Goal: Transaction & Acquisition: Obtain resource

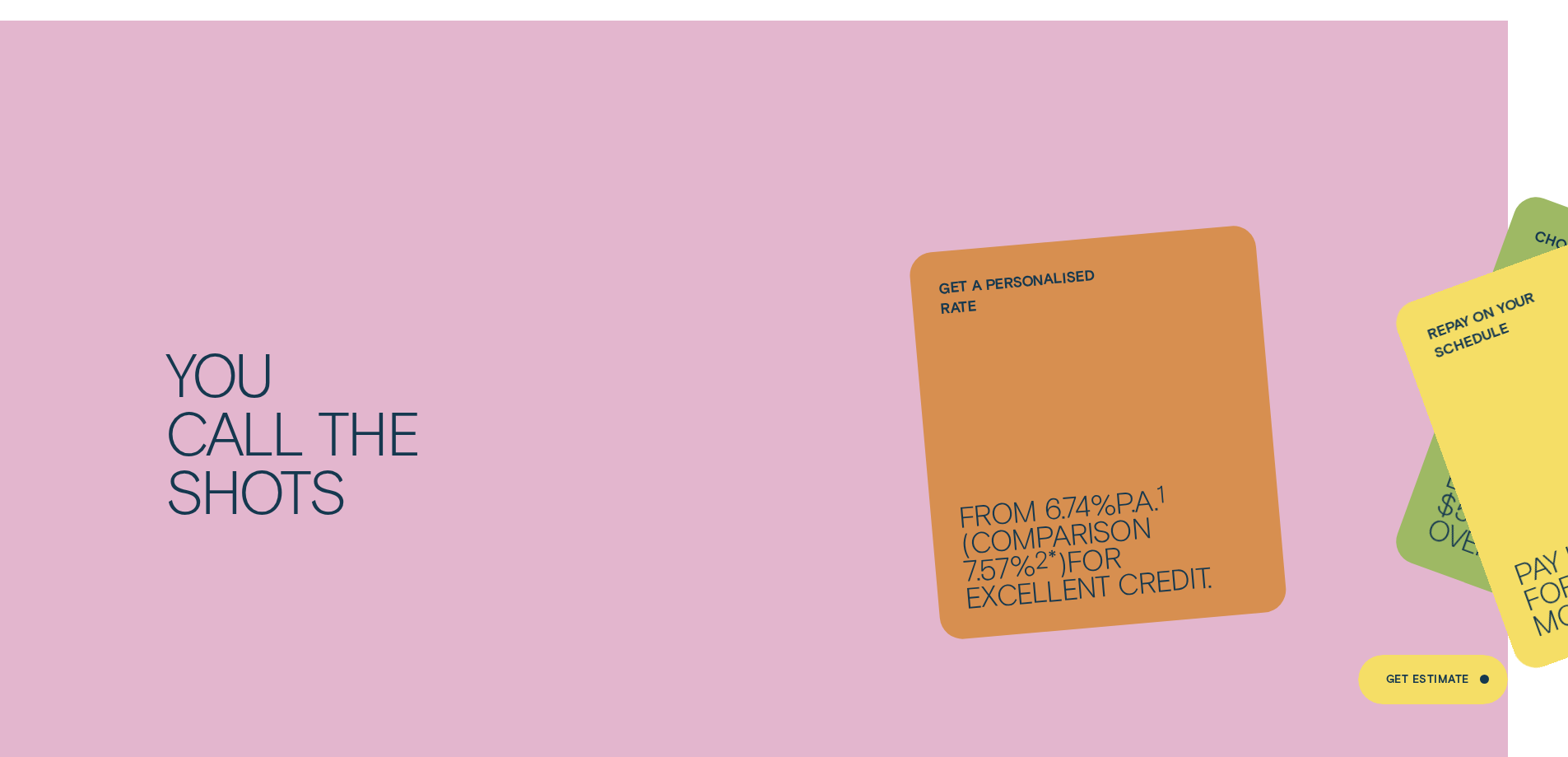
scroll to position [1482, 0]
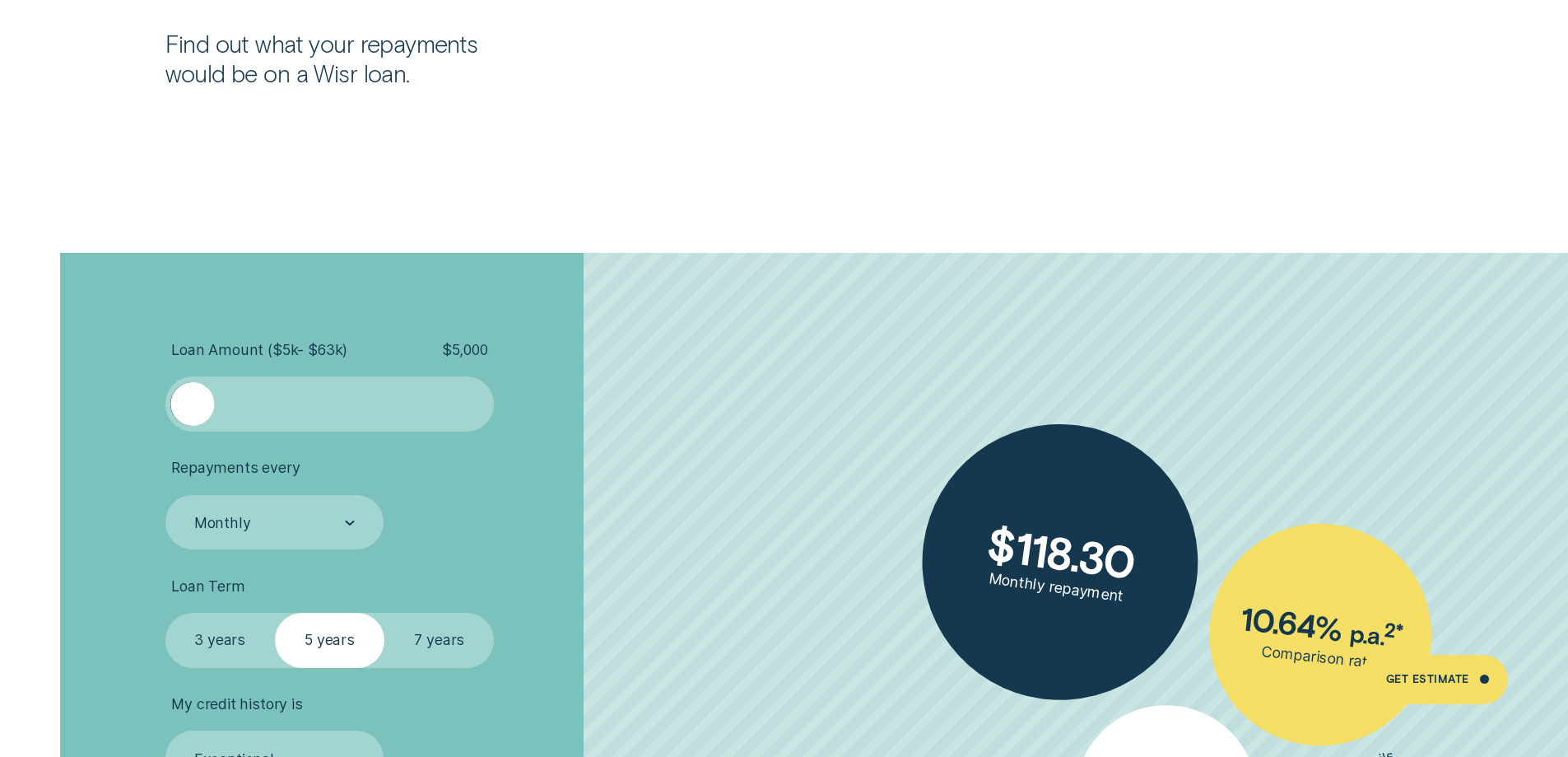
scroll to position [3623, 0]
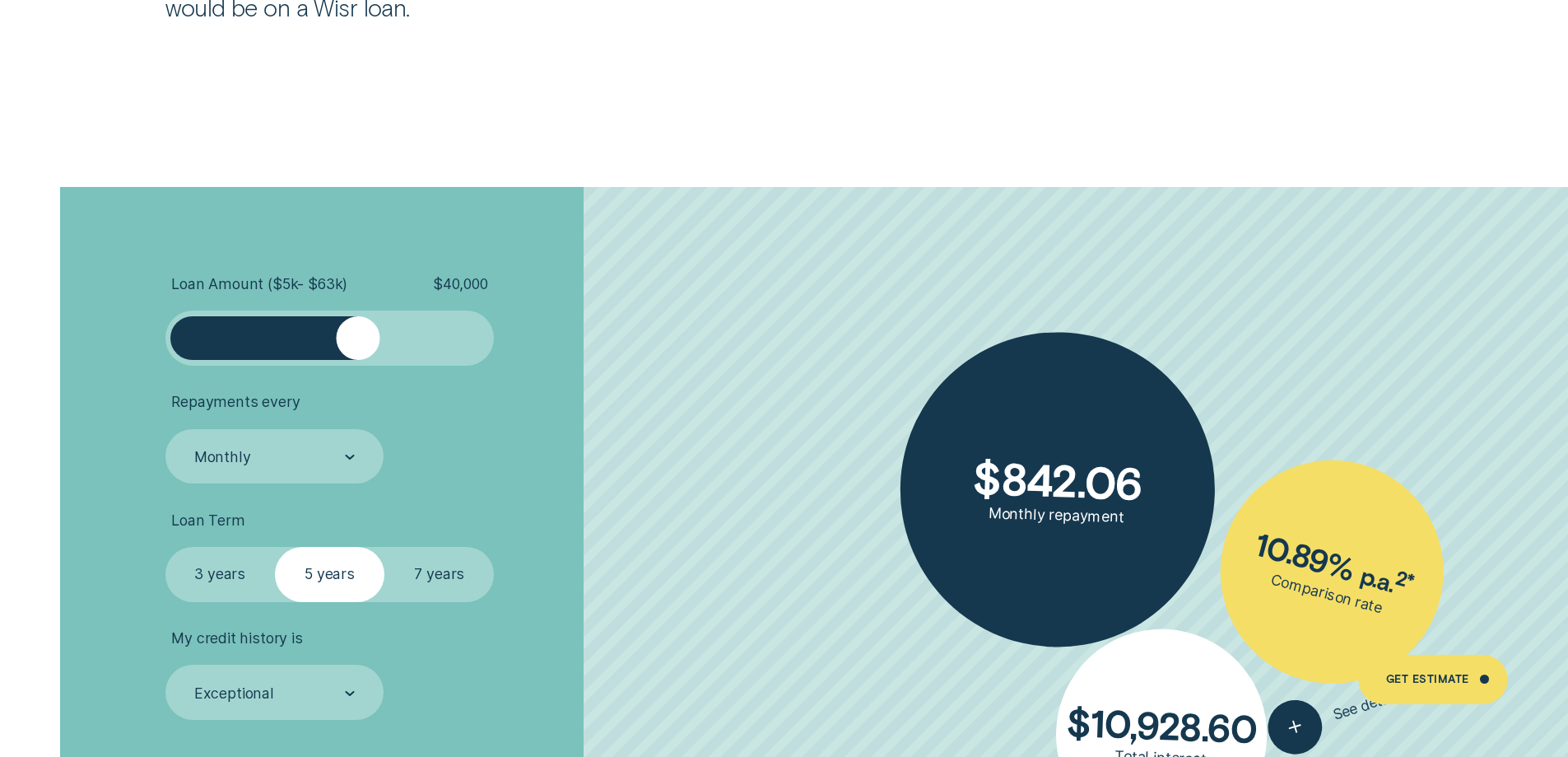
drag, startPoint x: 189, startPoint y: 335, endPoint x: 357, endPoint y: 343, distance: 168.2
click at [357, 343] on div at bounding box center [357, 338] width 44 height 44
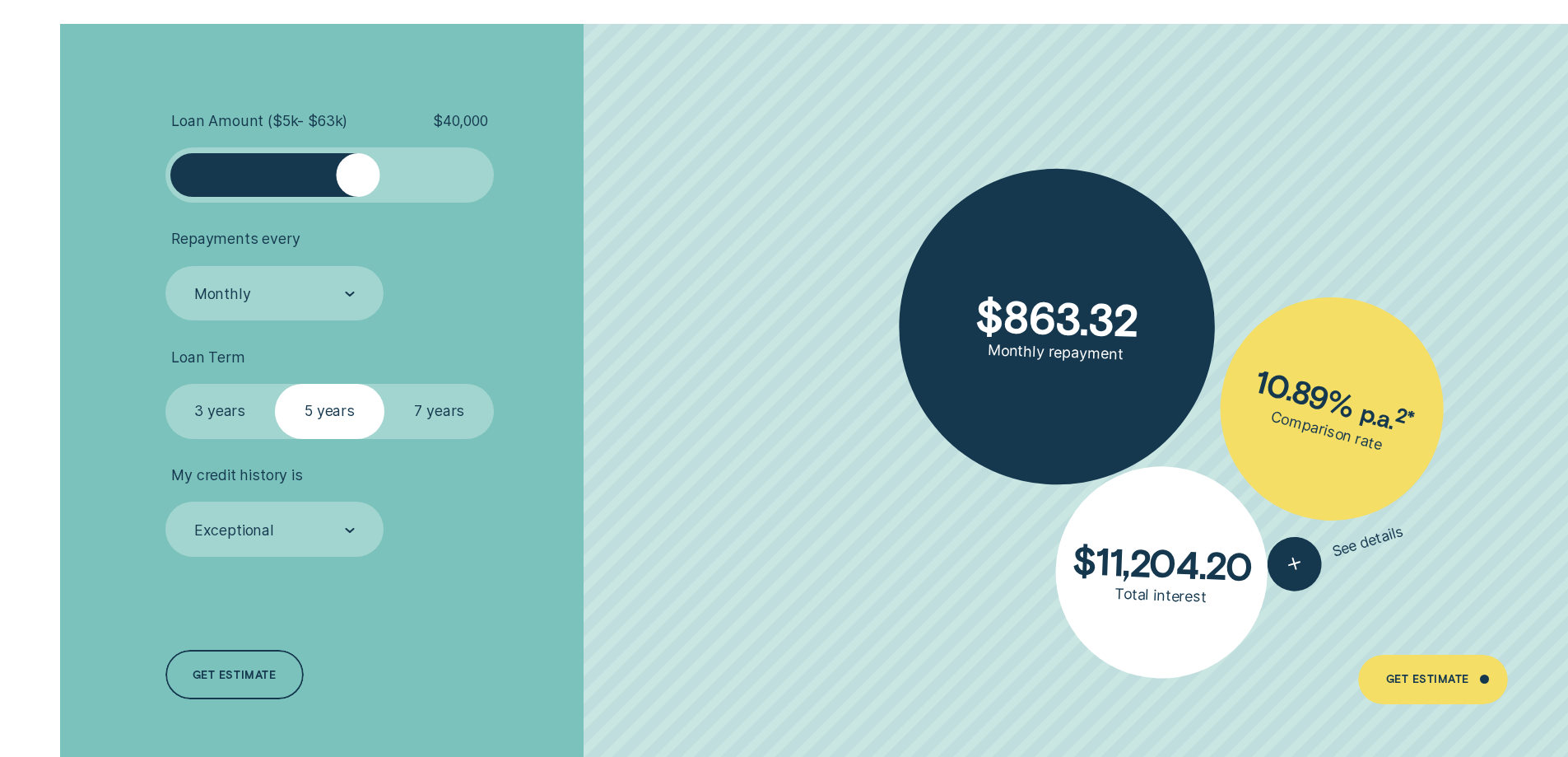
scroll to position [3788, 0]
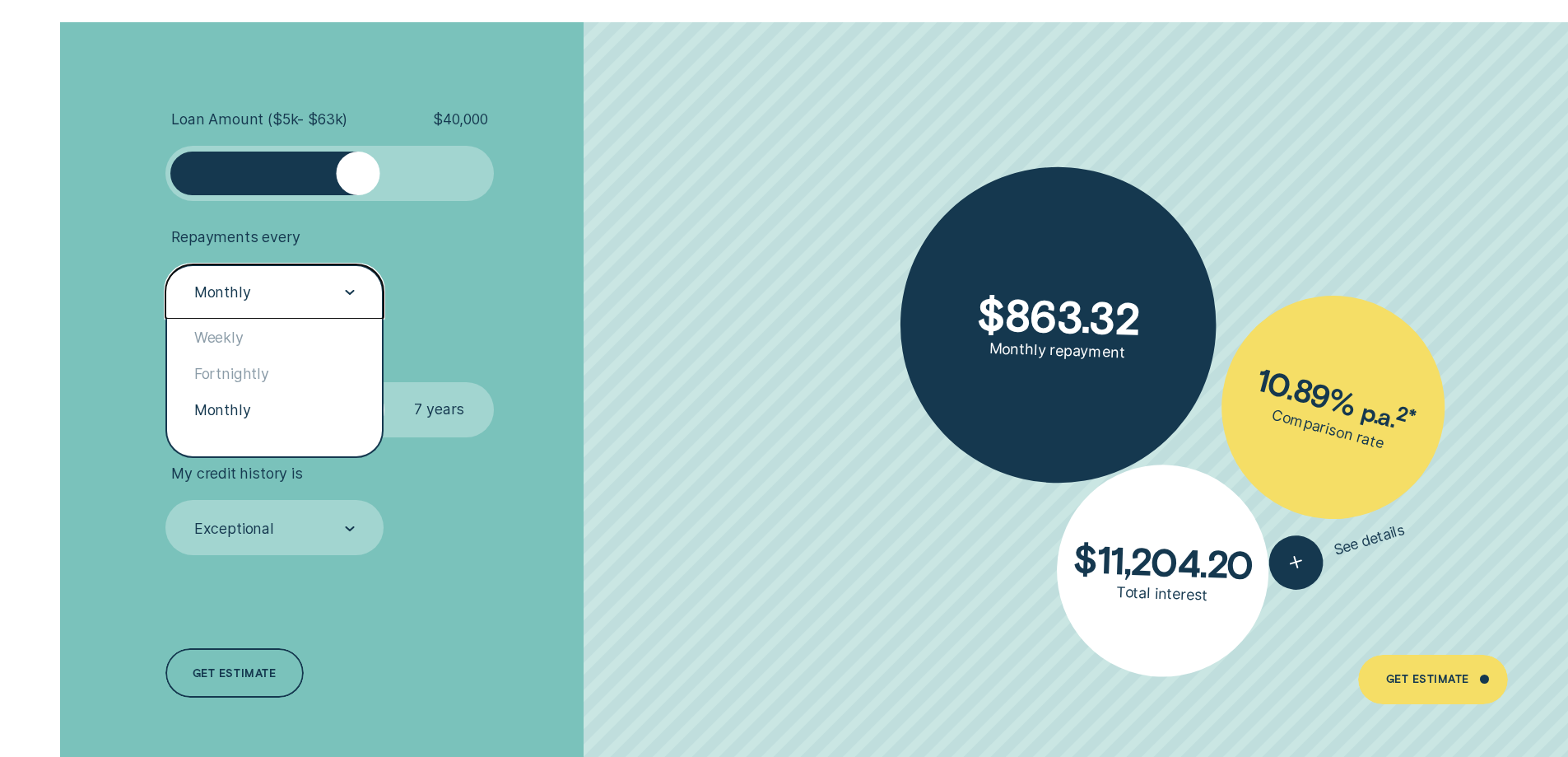
click at [341, 295] on div "Monthly" at bounding box center [273, 293] width 162 height 21
click at [226, 338] on div "Weekly" at bounding box center [275, 337] width 216 height 36
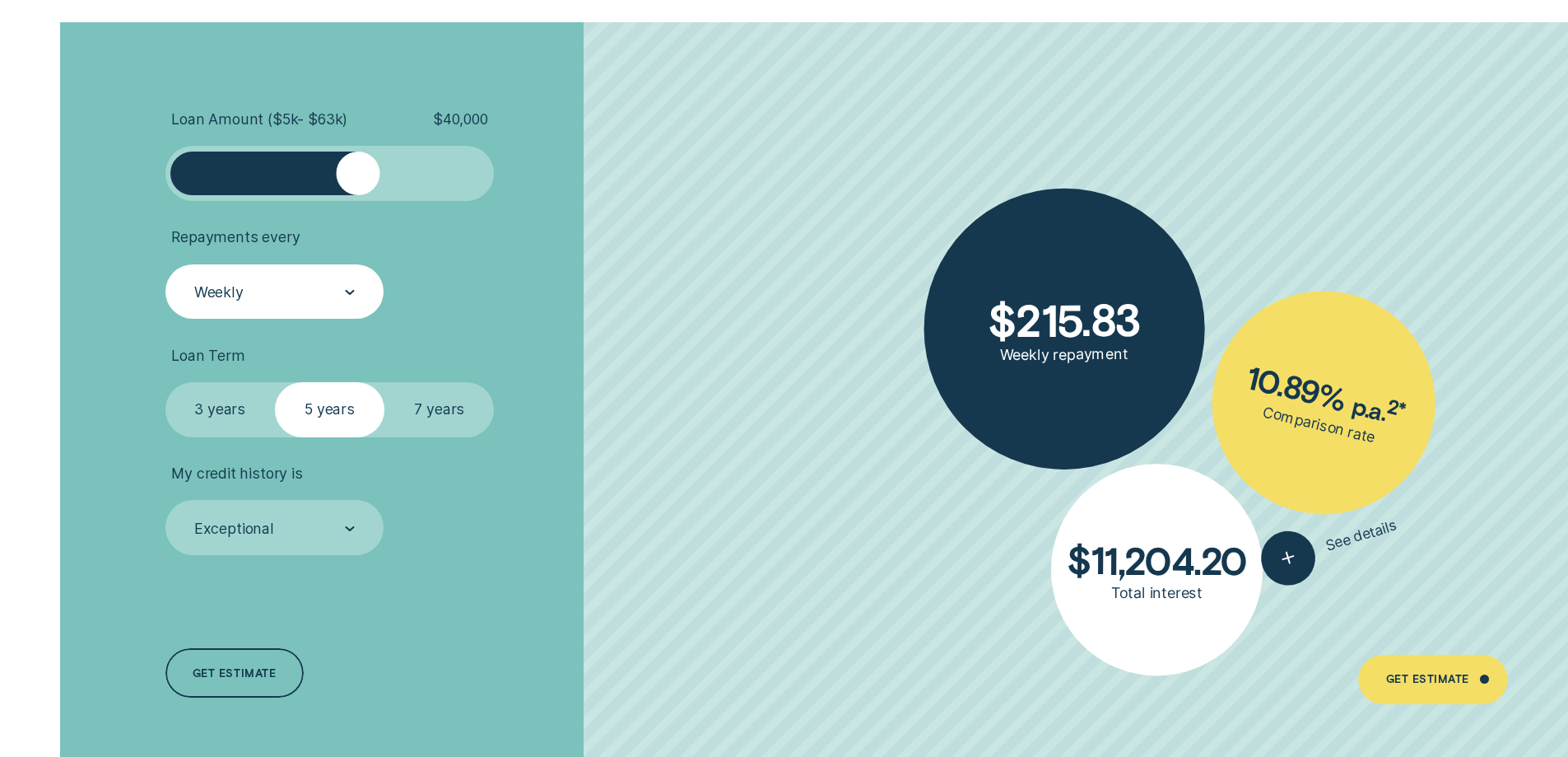
click at [437, 407] on label "7 years" at bounding box center [439, 409] width 110 height 55
click at [384, 382] on input "7 years" at bounding box center [384, 382] width 0 height 0
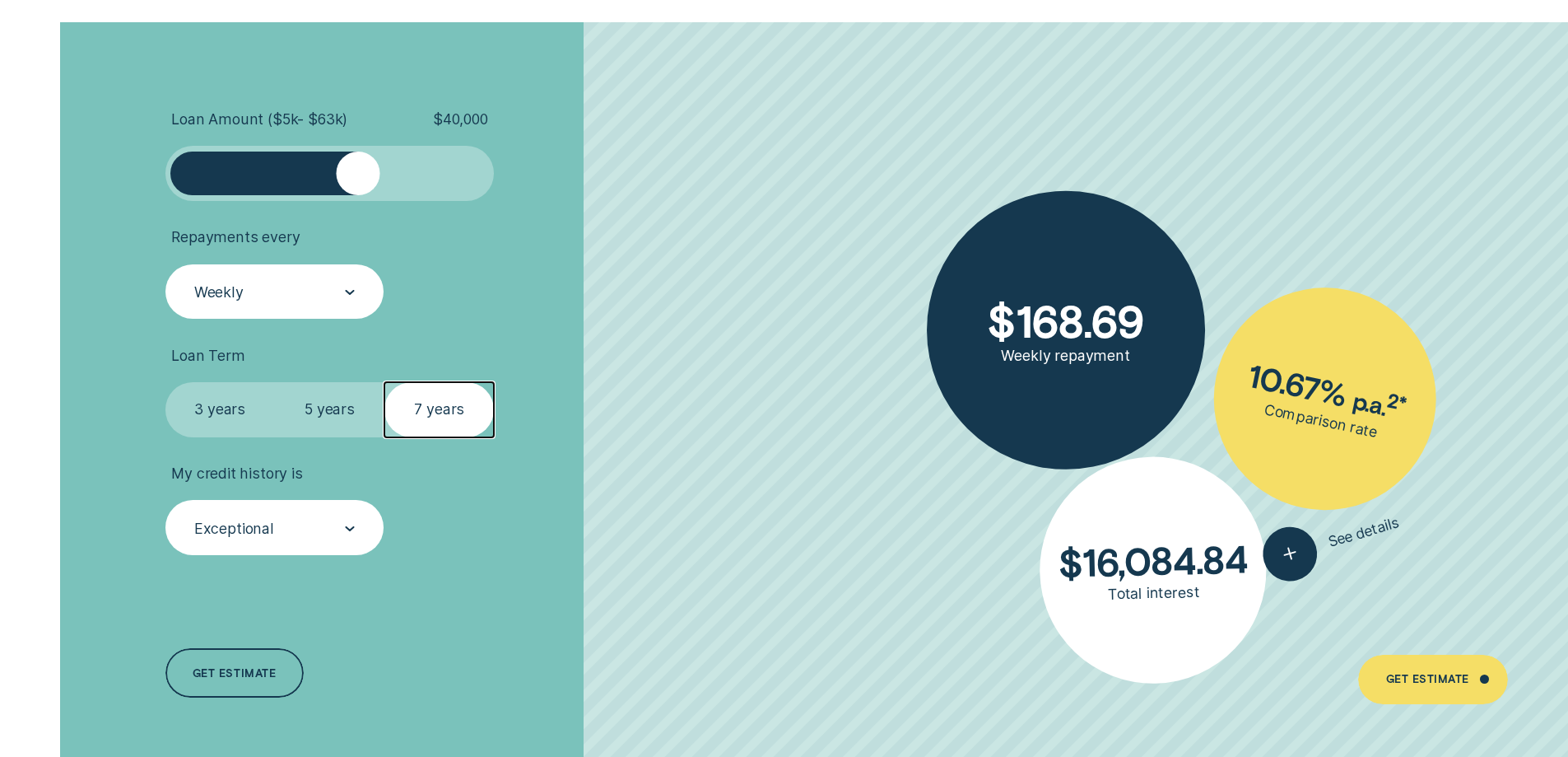
click at [340, 531] on div "Exceptional" at bounding box center [273, 528] width 162 height 21
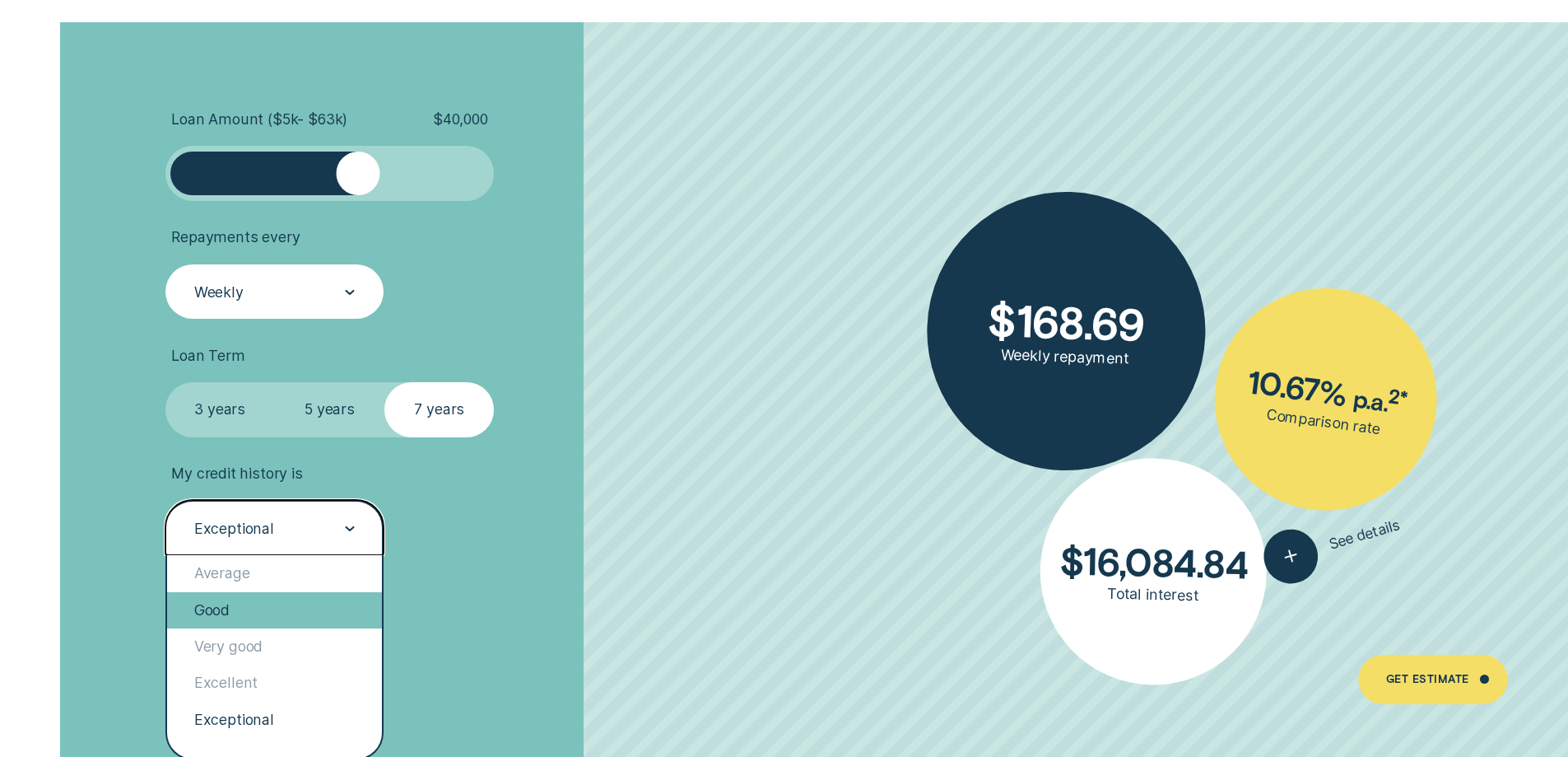
click at [221, 609] on div "Good" at bounding box center [275, 610] width 216 height 36
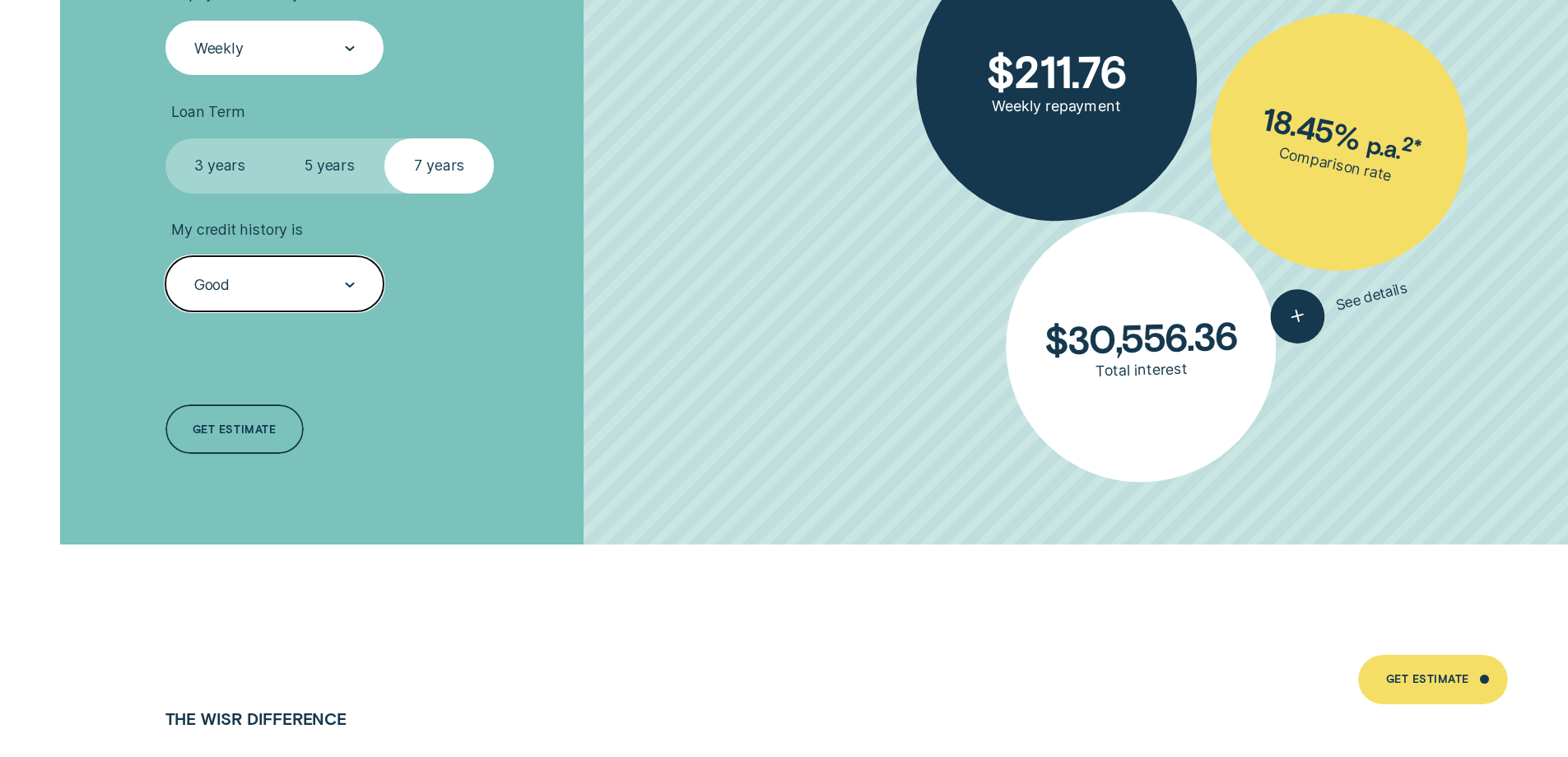
scroll to position [4035, 0]
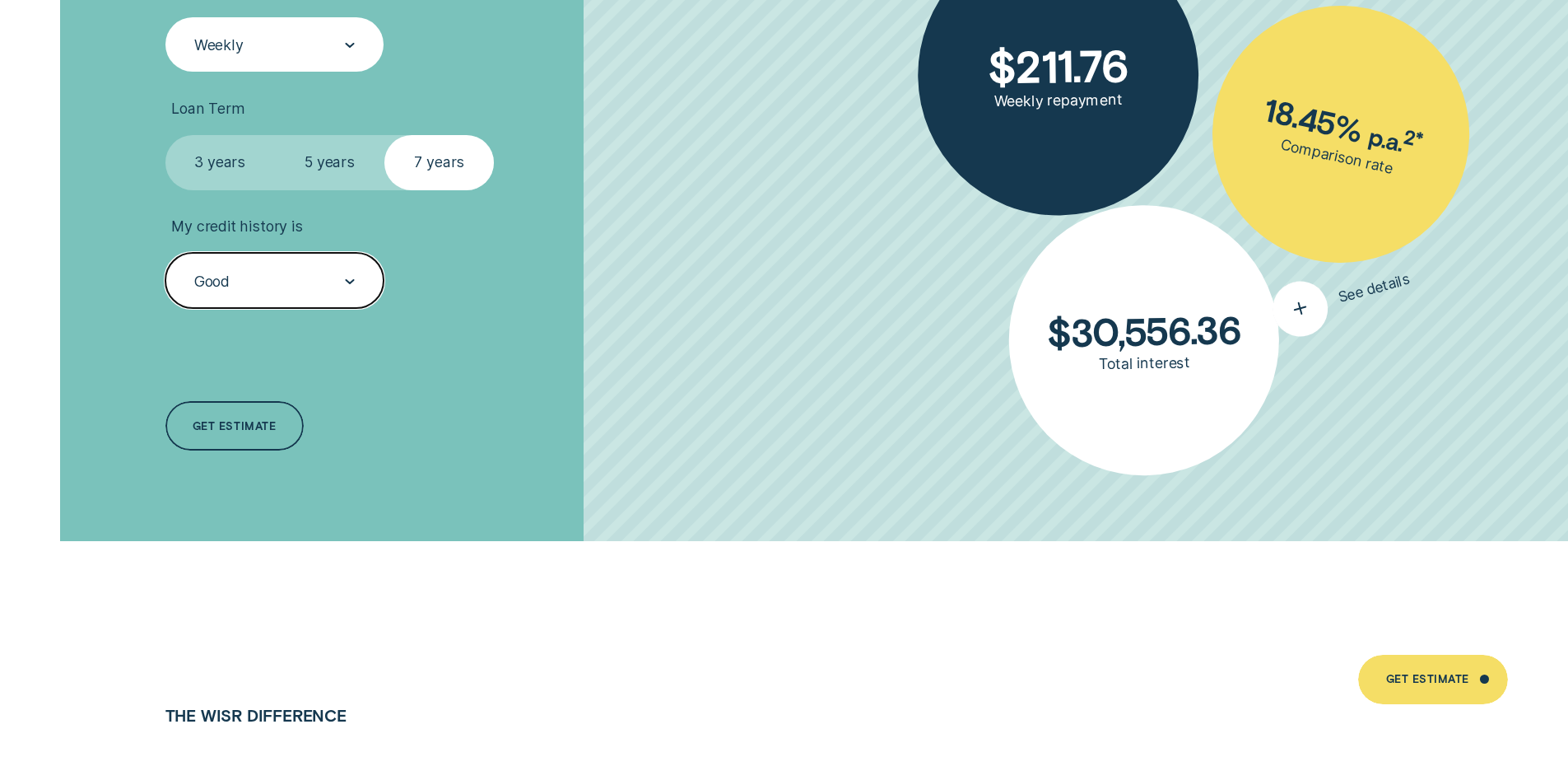
click at [1301, 315] on icon "button" at bounding box center [1299, 308] width 33 height 31
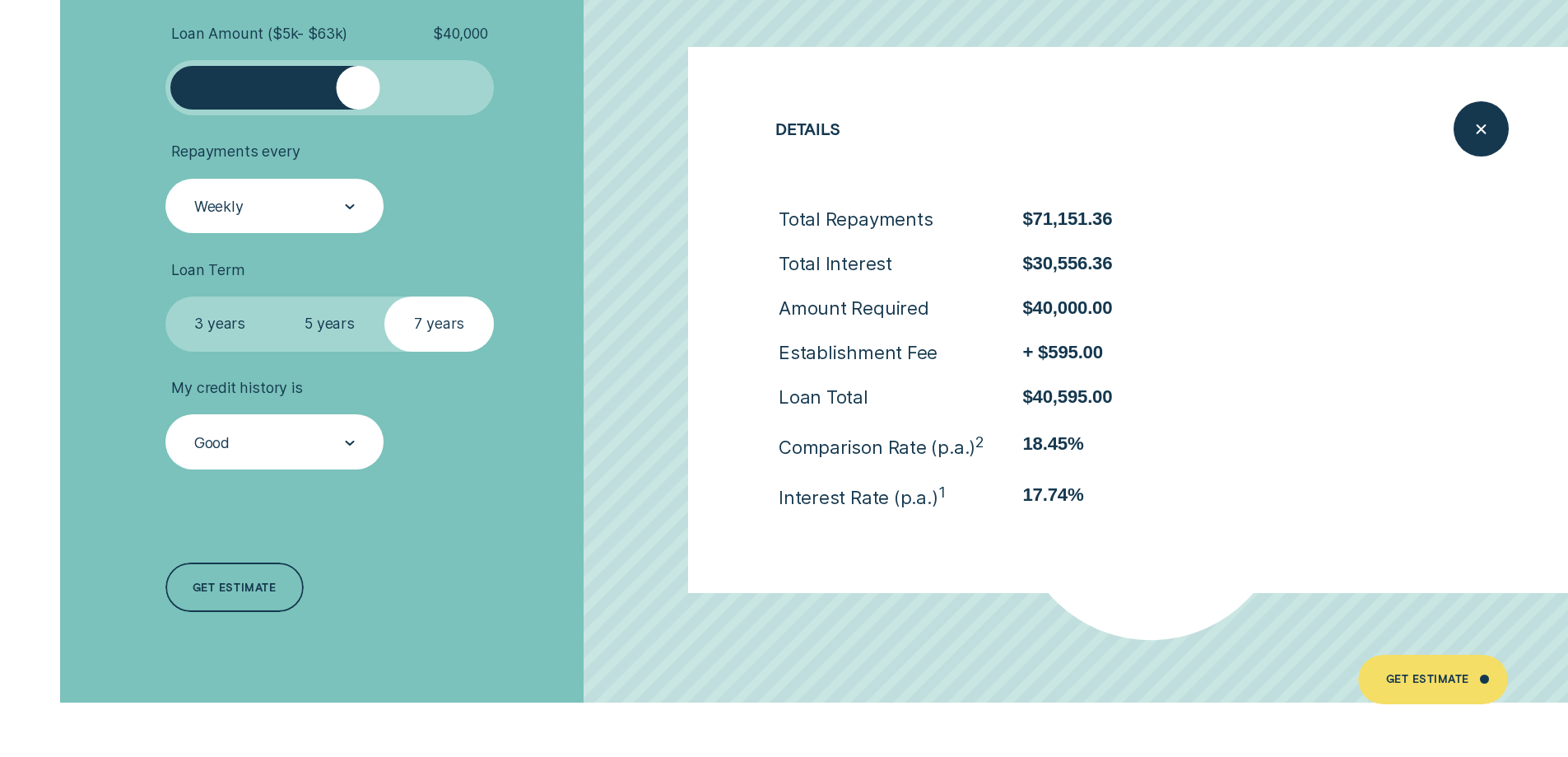
scroll to position [3870, 0]
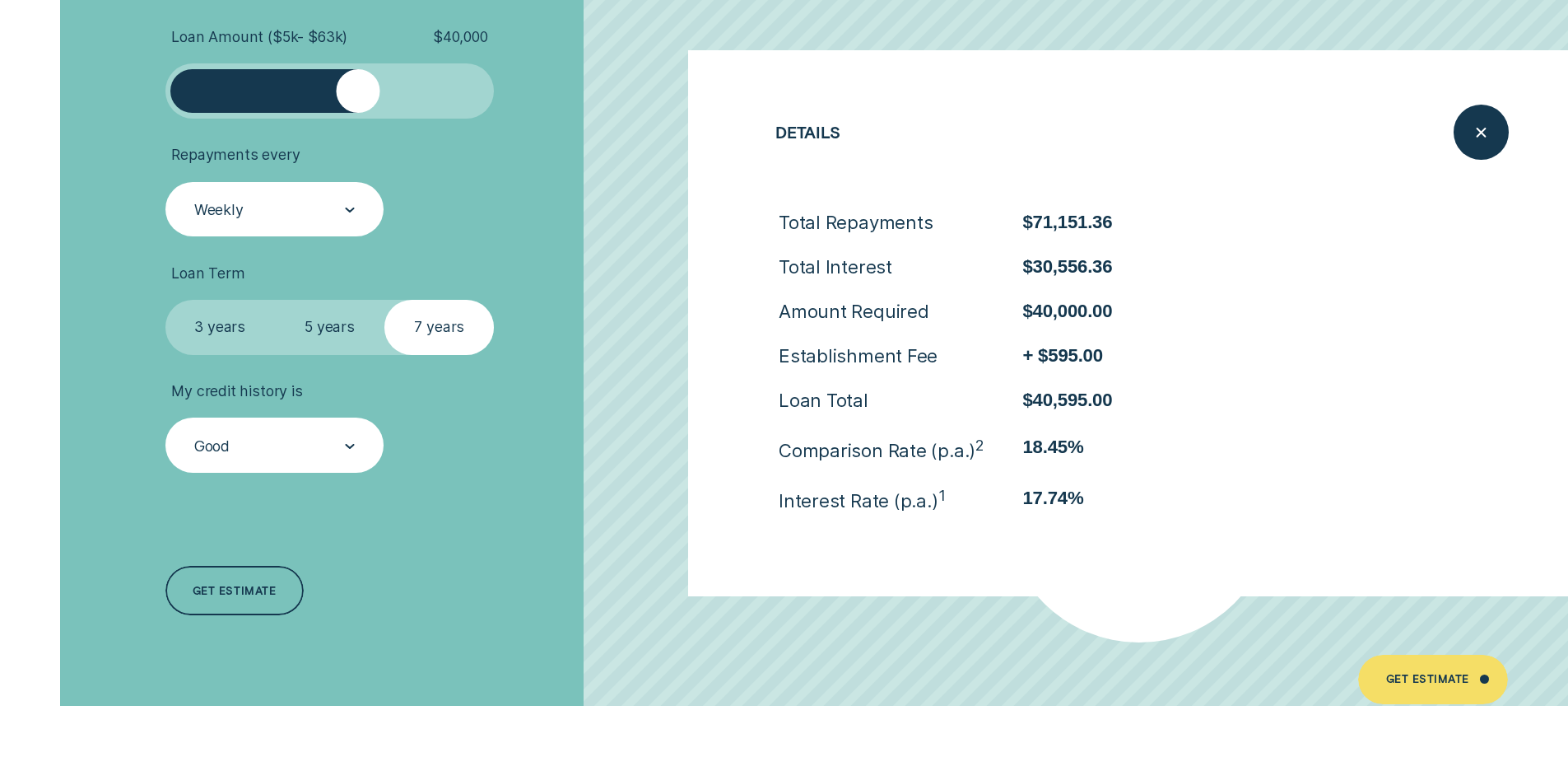
click at [218, 326] on label "3 years" at bounding box center [220, 327] width 110 height 55
click at [165, 300] on input "3 years" at bounding box center [165, 300] width 0 height 0
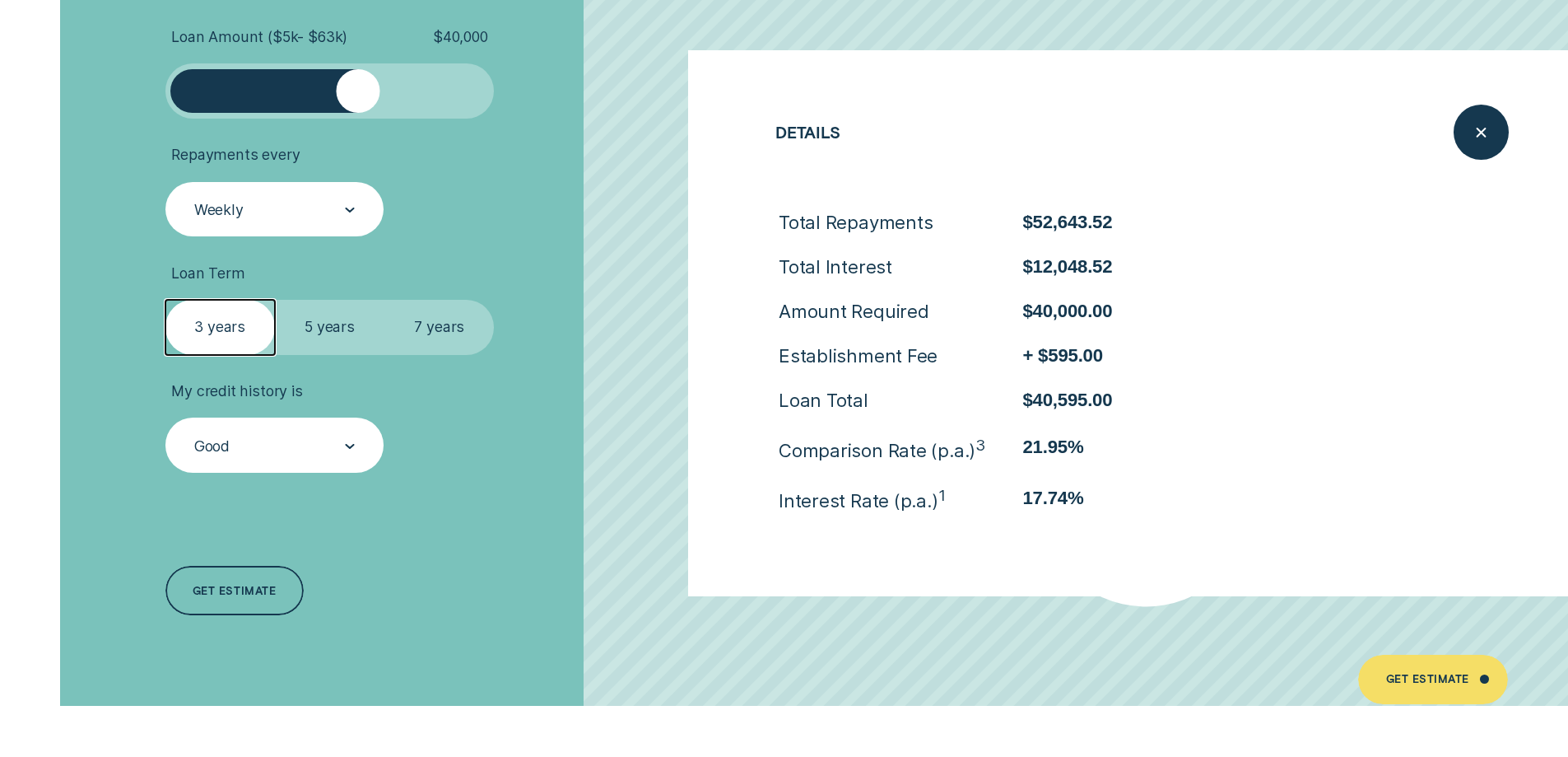
click at [445, 326] on label "7 years" at bounding box center [439, 327] width 110 height 55
click at [384, 300] on input "7 years" at bounding box center [384, 300] width 0 height 0
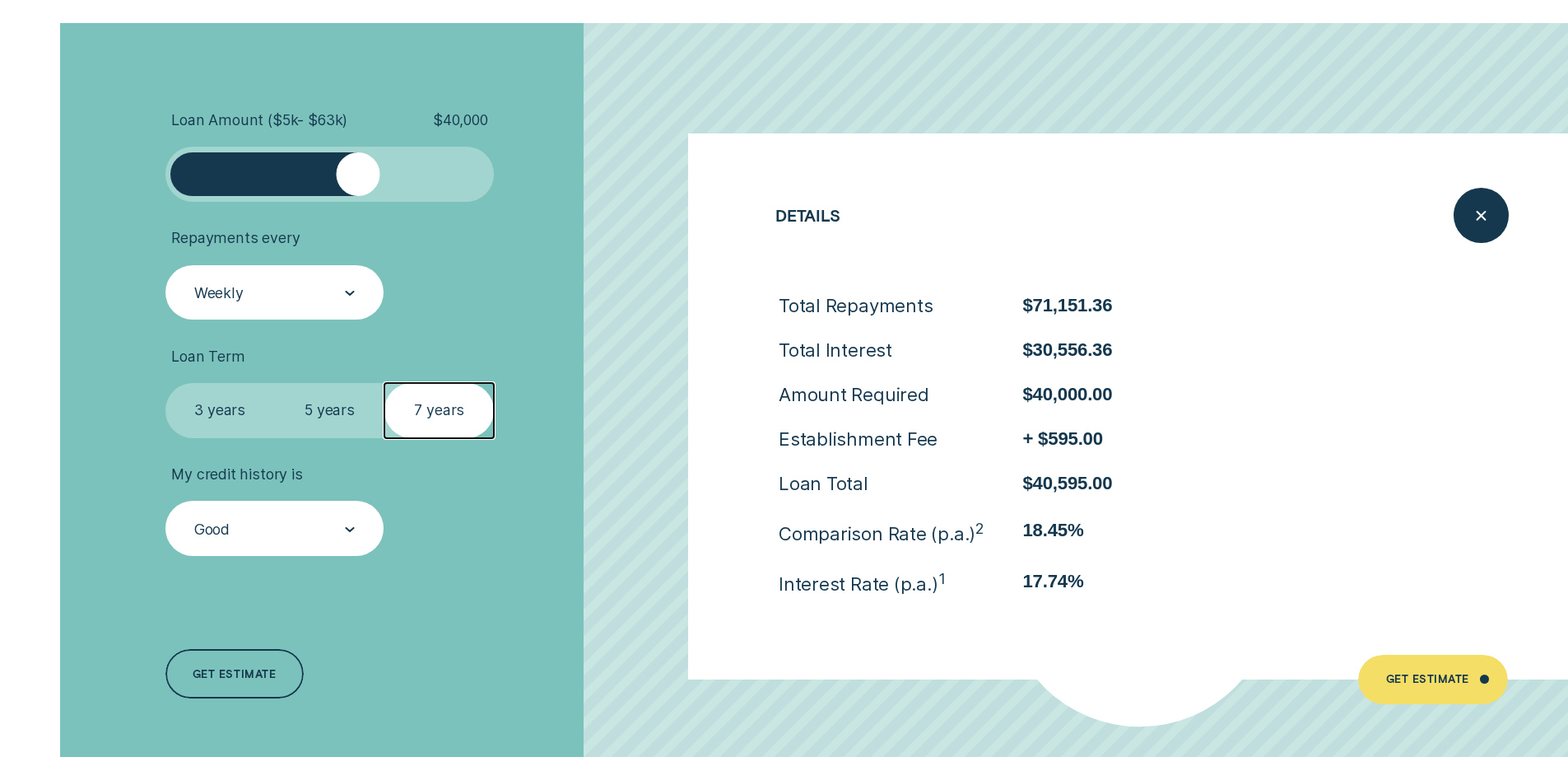
scroll to position [3788, 0]
click at [335, 539] on div "Good" at bounding box center [273, 528] width 162 height 21
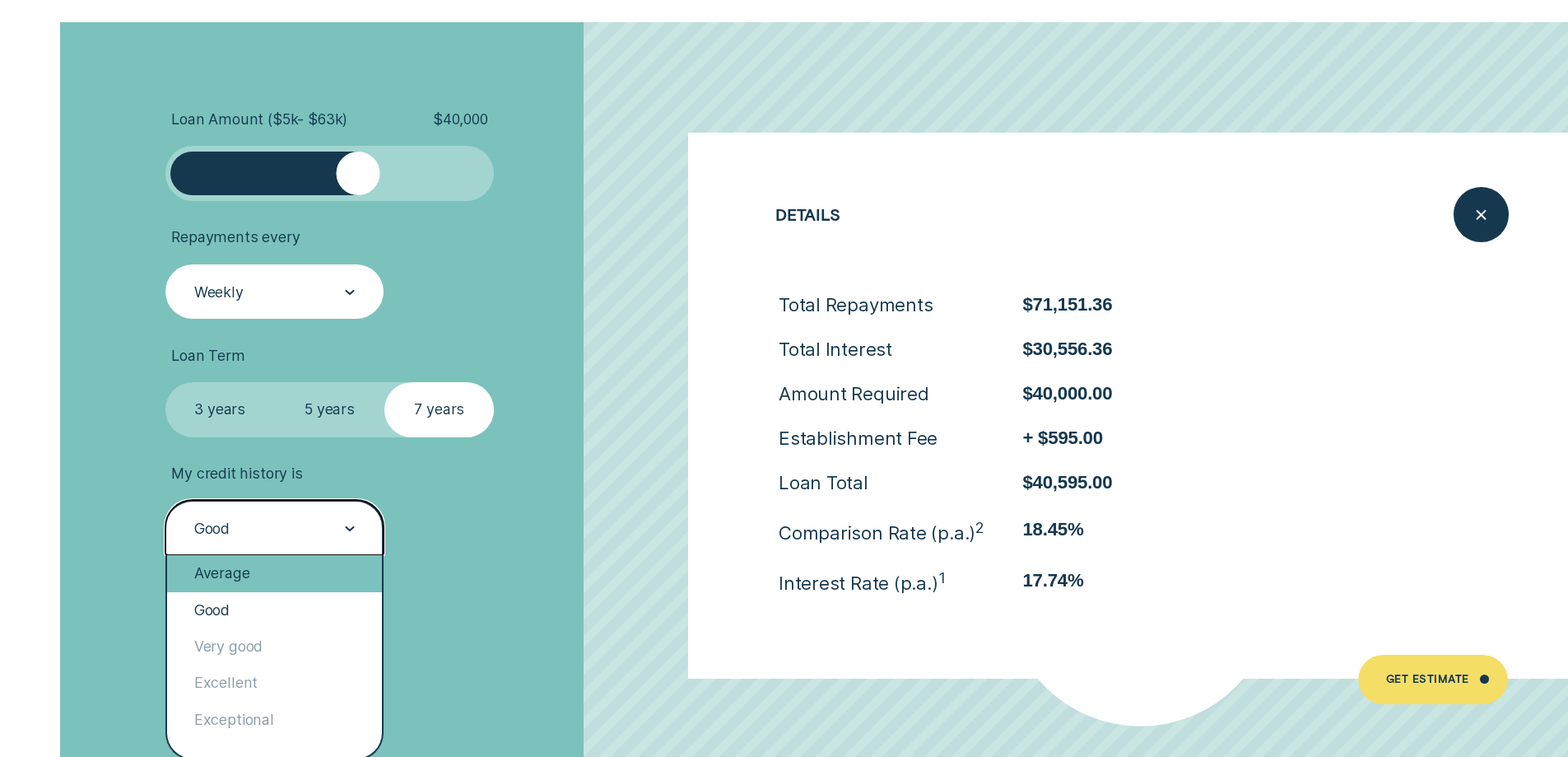
click at [222, 574] on div "Average" at bounding box center [275, 573] width 216 height 36
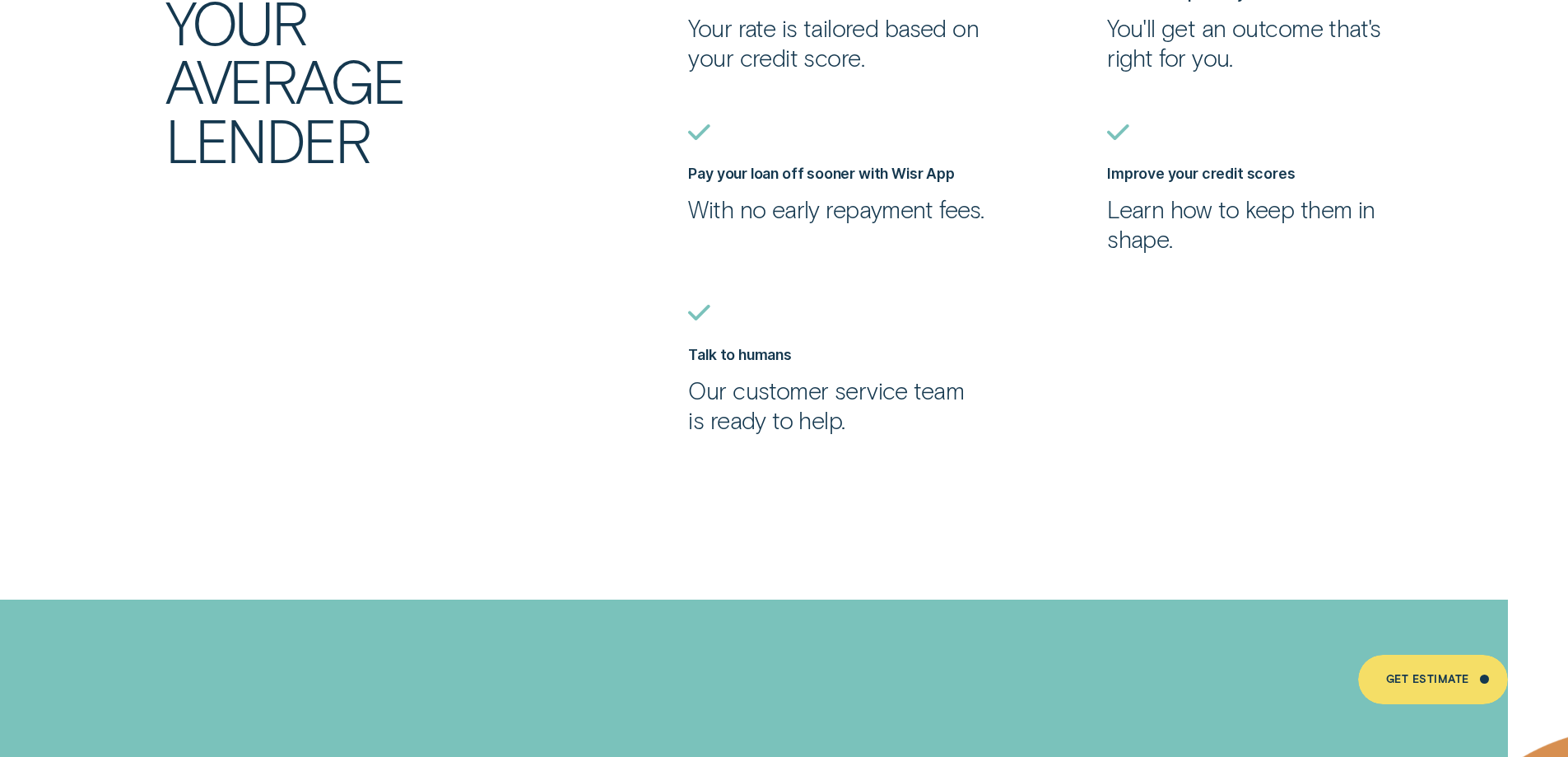
scroll to position [4282, 0]
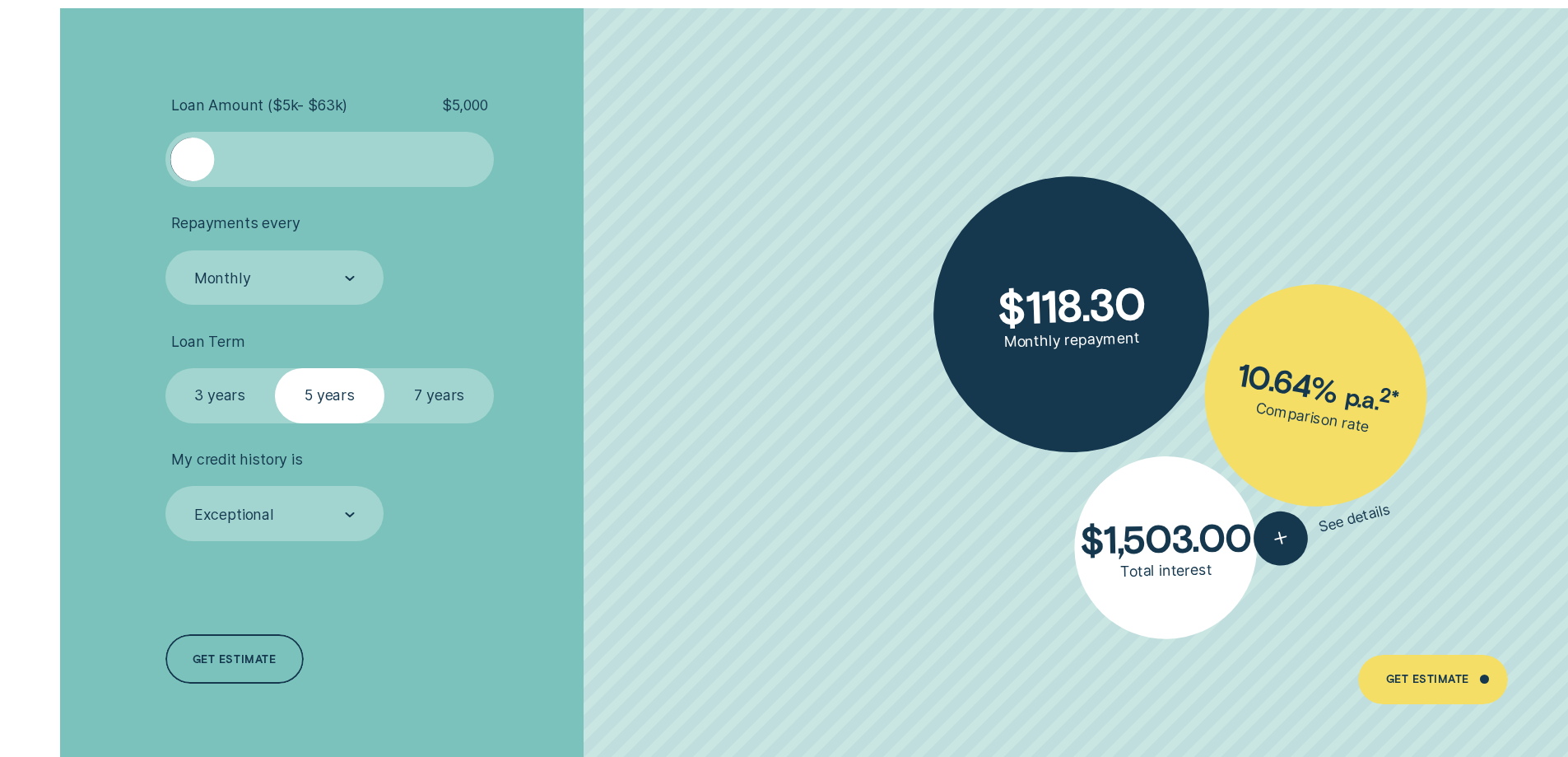
scroll to position [3788, 0]
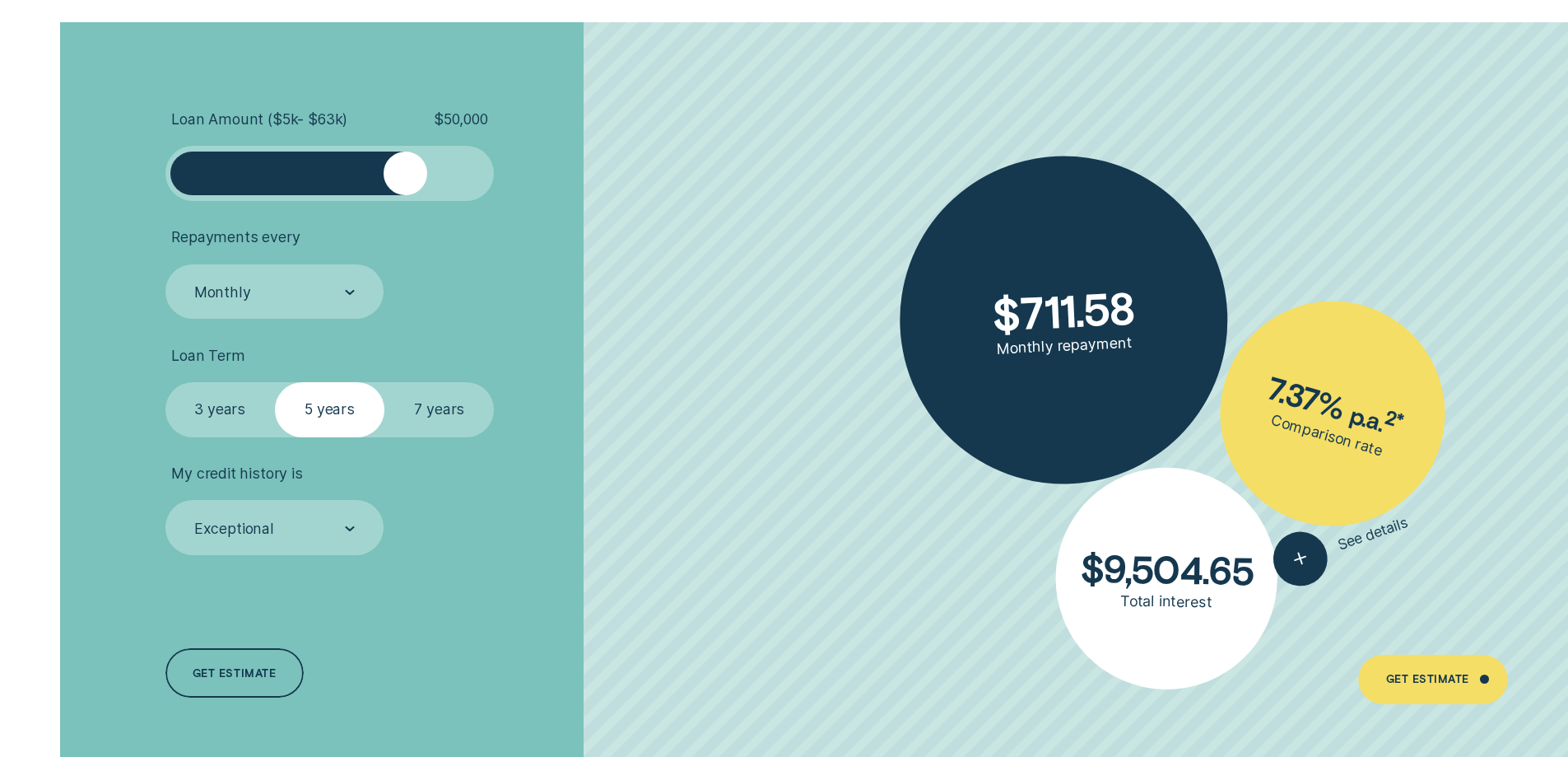
drag, startPoint x: 192, startPoint y: 177, endPoint x: 404, endPoint y: 190, distance: 212.4
click at [404, 190] on div at bounding box center [405, 173] width 44 height 44
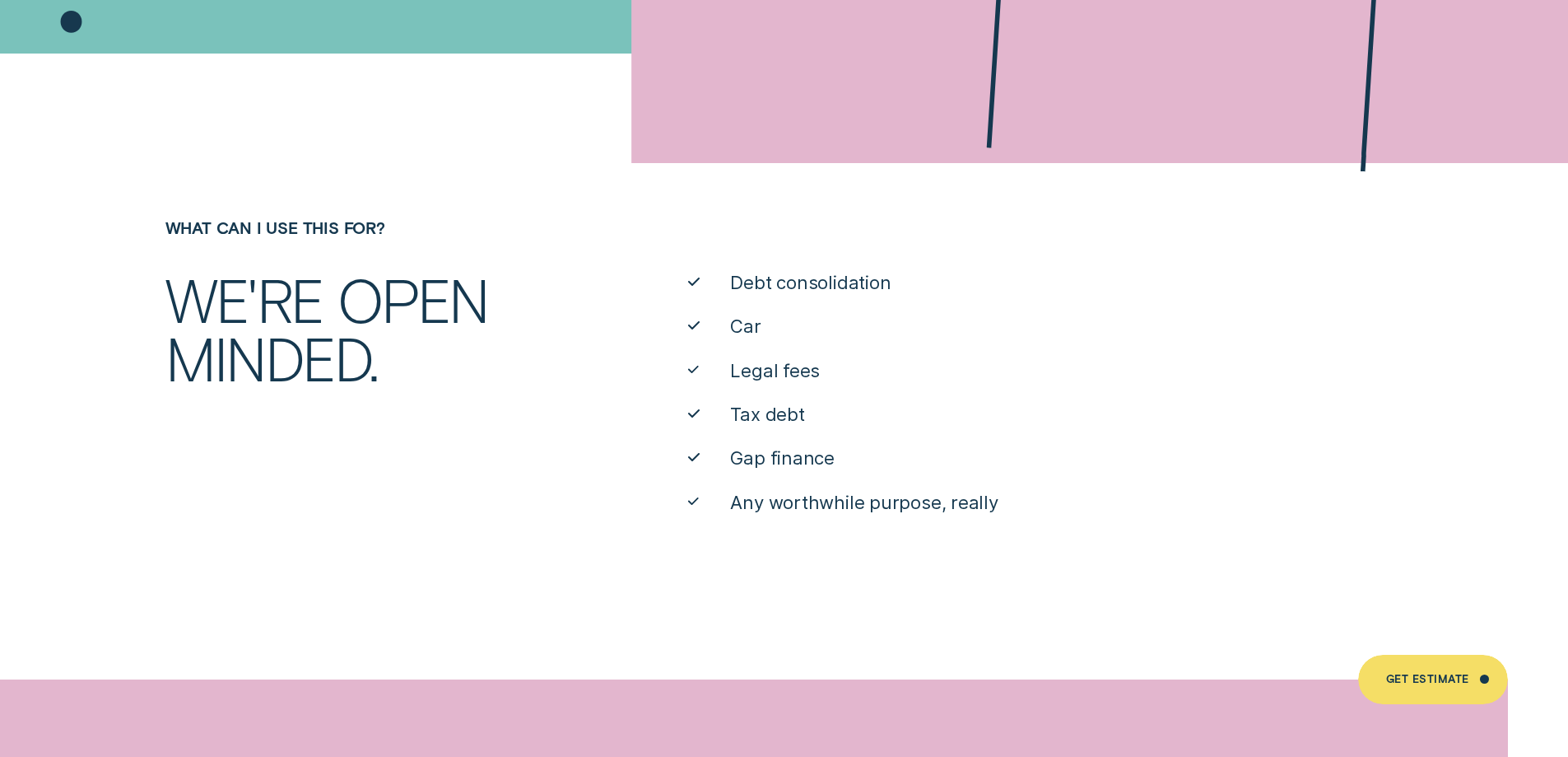
scroll to position [824, 0]
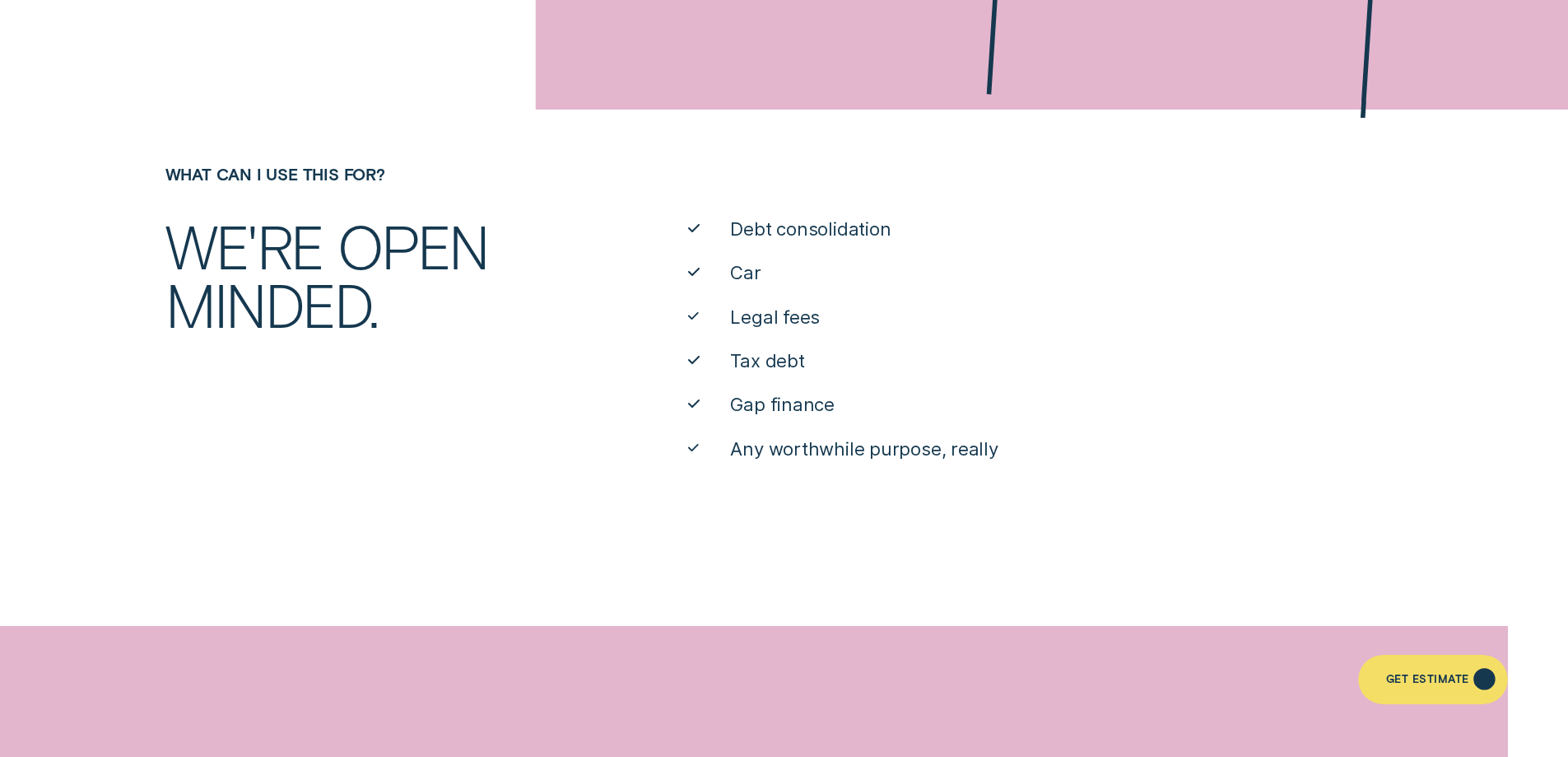
click at [1439, 682] on div "Get Estimate" at bounding box center [1427, 682] width 83 height 10
